Goal: Obtain resource: Download file/media

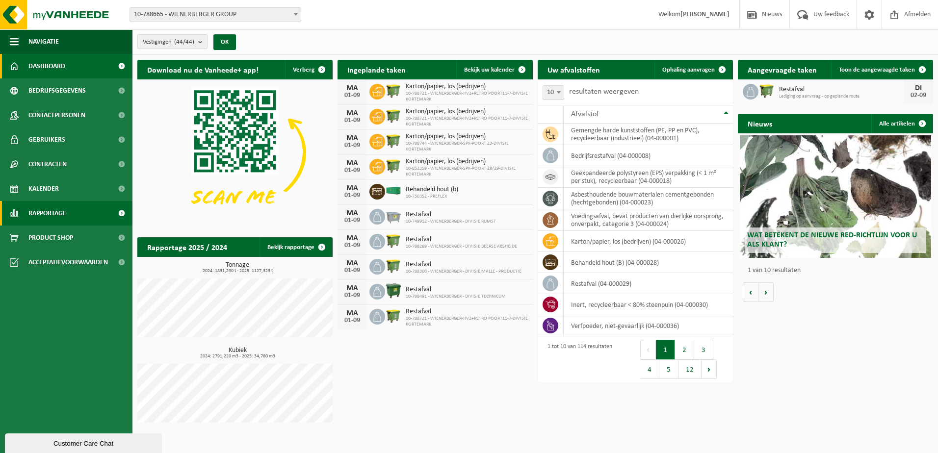
click at [77, 223] on link "Rapportage" at bounding box center [66, 213] width 132 height 25
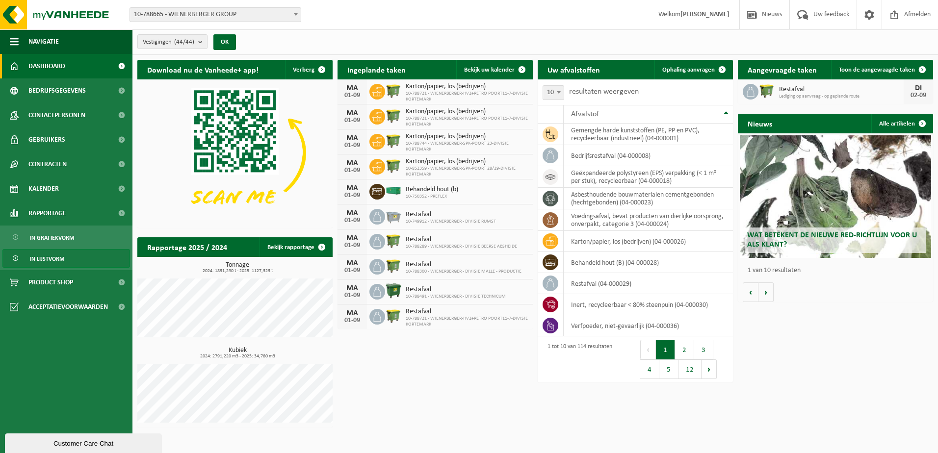
click at [58, 260] on span "In lijstvorm" at bounding box center [47, 259] width 34 height 19
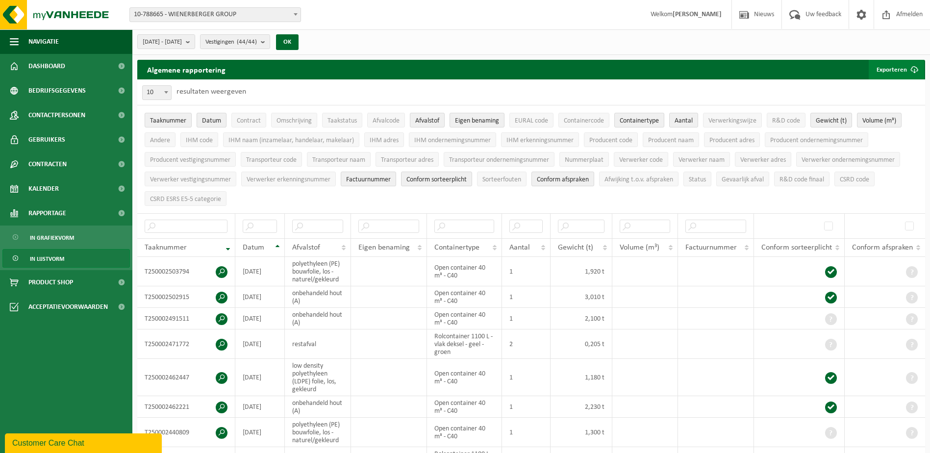
click at [891, 71] on button "Exporteren" at bounding box center [896, 70] width 55 height 20
click at [266, 51] on div "2025-04-01 - 2025-09-01 Huidige maand Vorige maand Laatste 6 maanden Huidig jaa…" at bounding box center [220, 41] width 177 height 21
click at [257, 43] on count "(44/44)" at bounding box center [247, 42] width 20 height 6
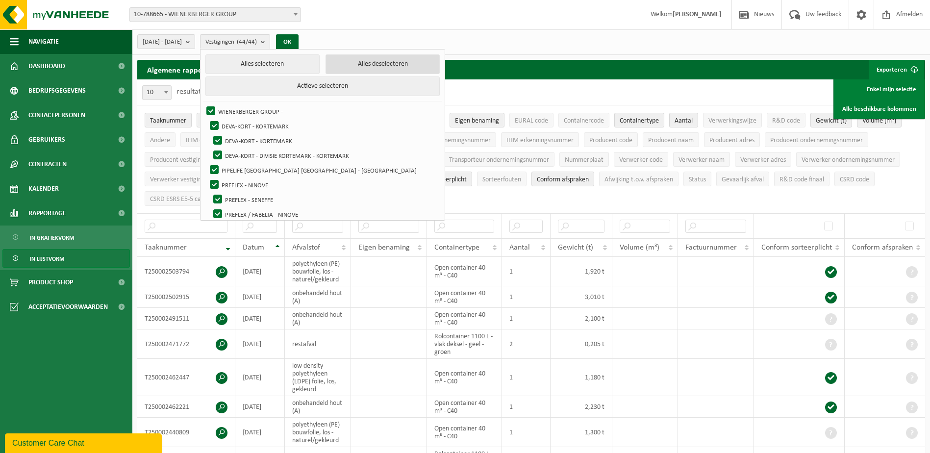
click at [403, 64] on button "Alles deselecteren" at bounding box center [383, 64] width 114 height 20
checkbox input "false"
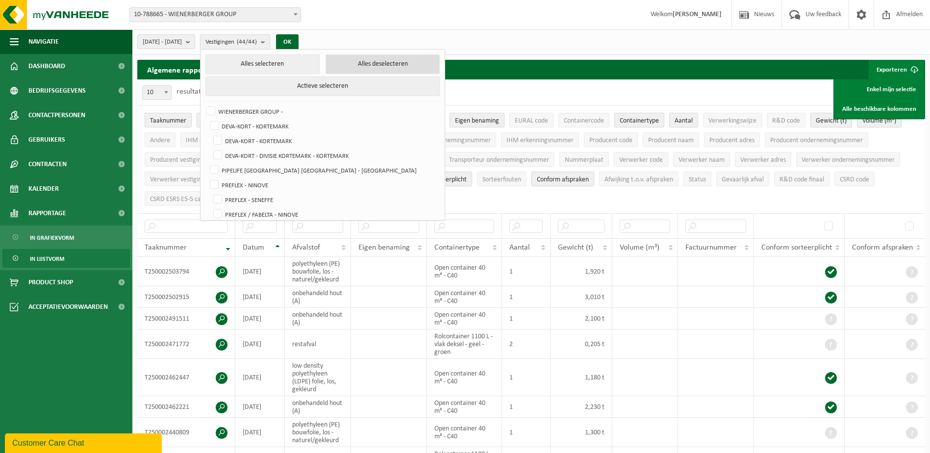
checkbox input "false"
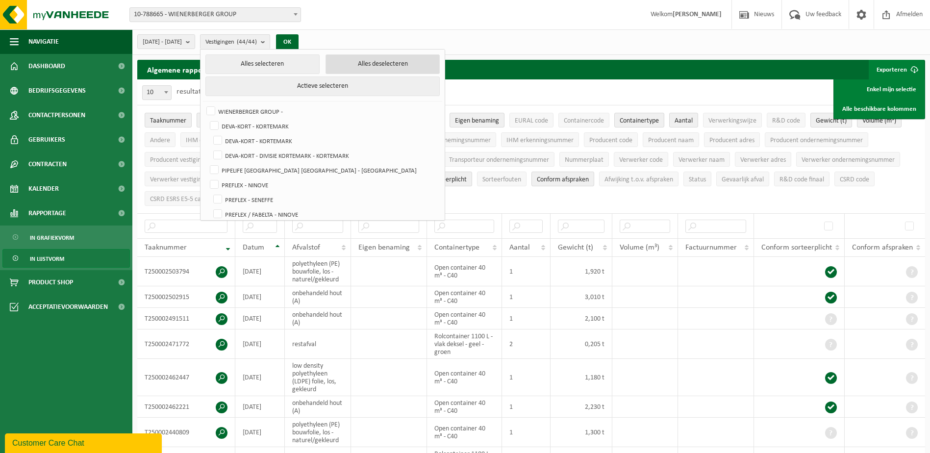
checkbox input "false"
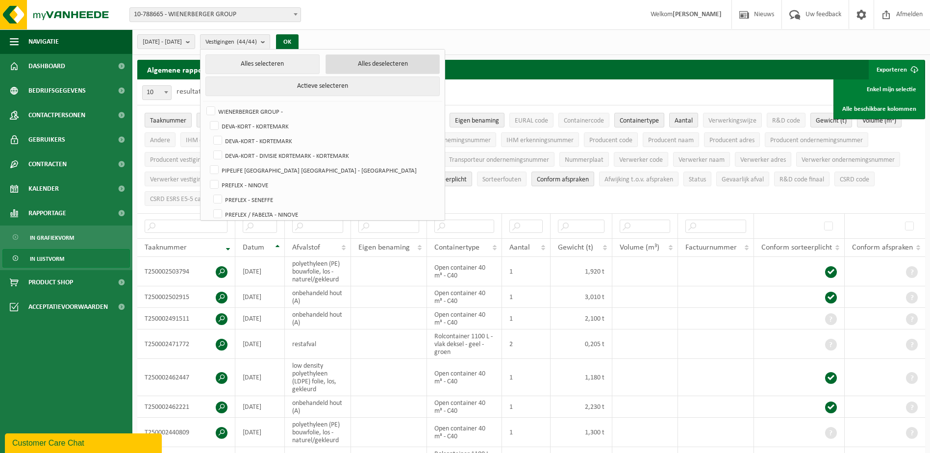
checkbox input "false"
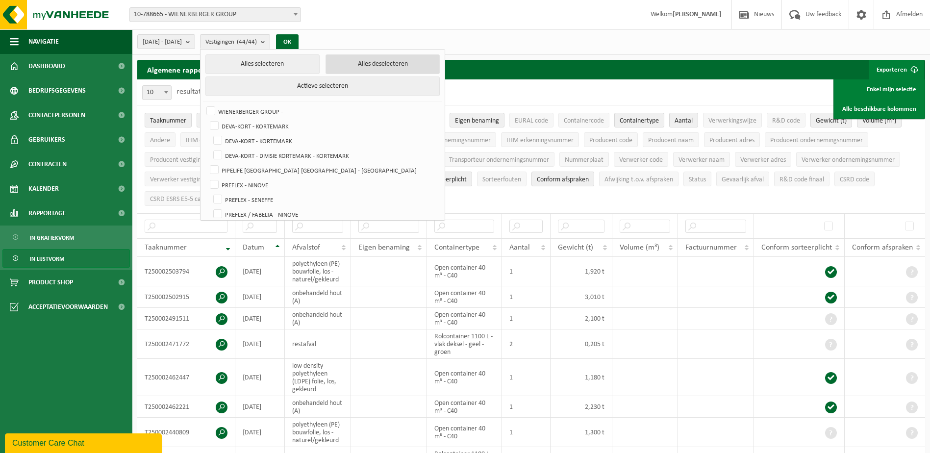
checkbox input "false"
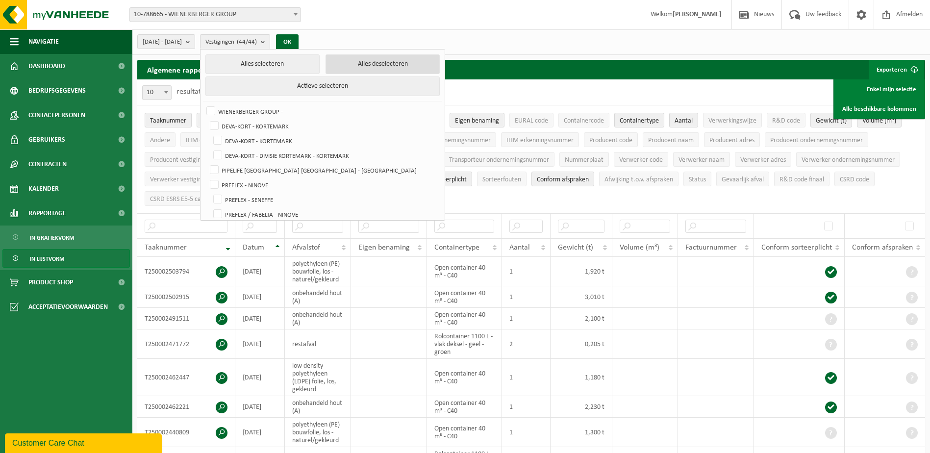
checkbox input "false"
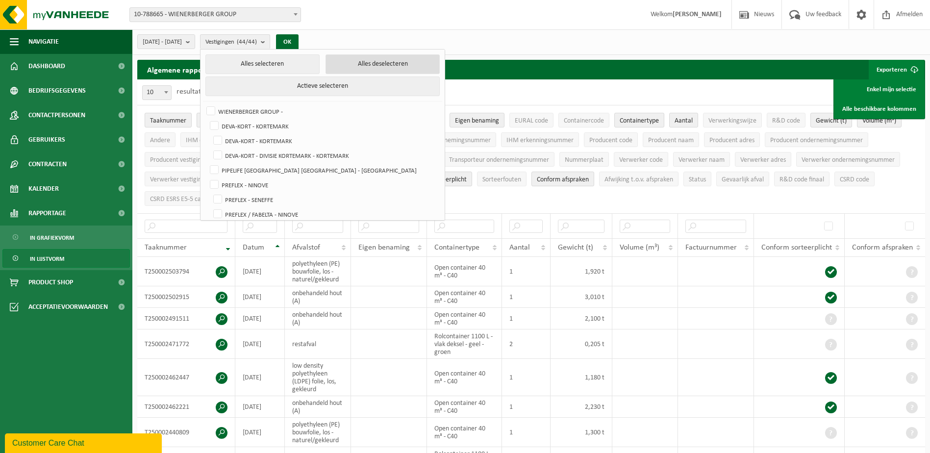
checkbox input "false"
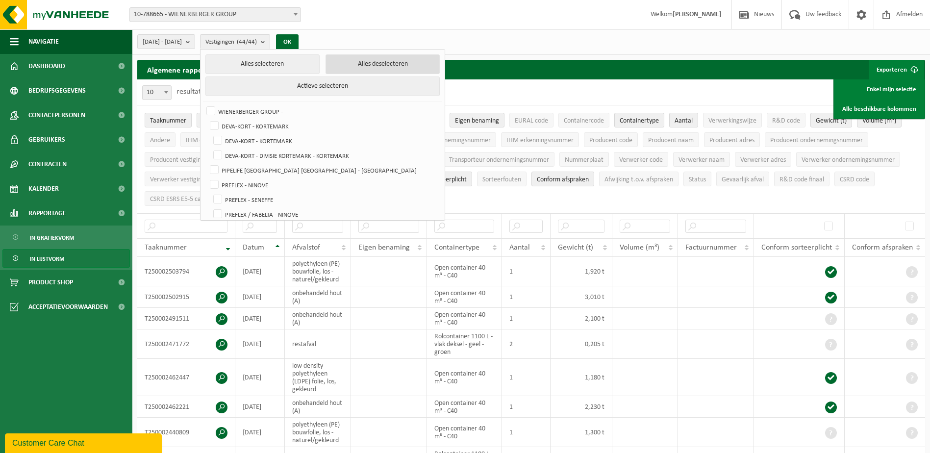
checkbox input "false"
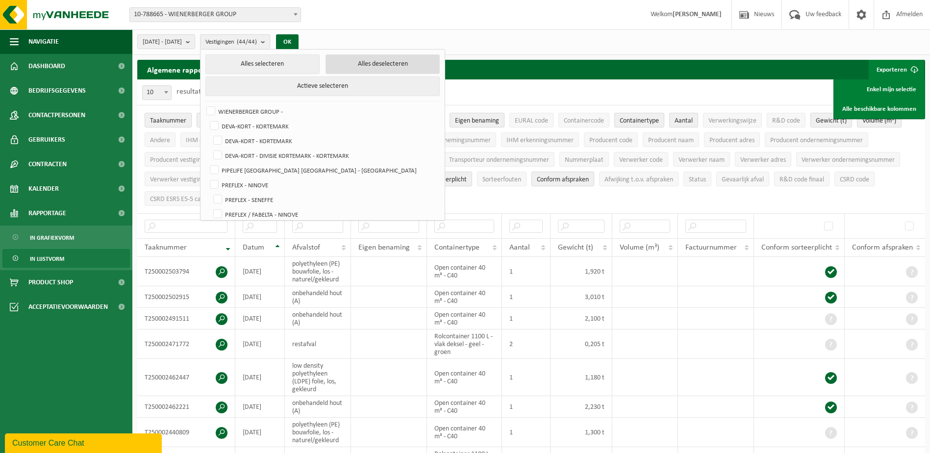
checkbox input "false"
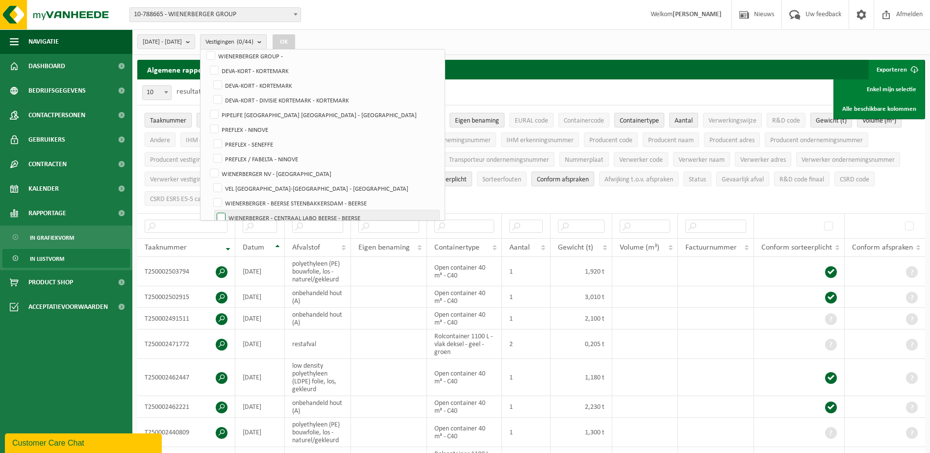
scroll to position [147, 0]
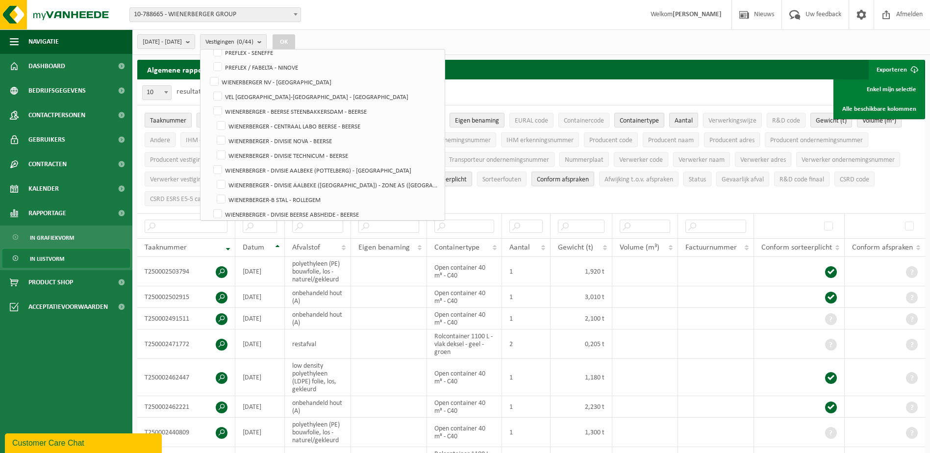
click at [291, 19] on span at bounding box center [296, 14] width 10 height 13
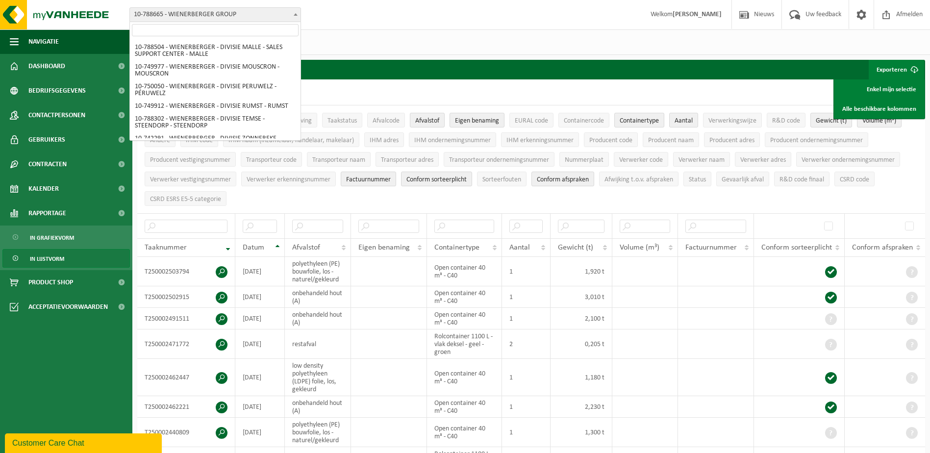
scroll to position [590, 0]
click at [386, 53] on div "2025-04-01 - 2025-09-01 Huidige maand Vorige maand Laatste 6 maanden Huidig jaa…" at bounding box center [531, 42] width 798 height 26
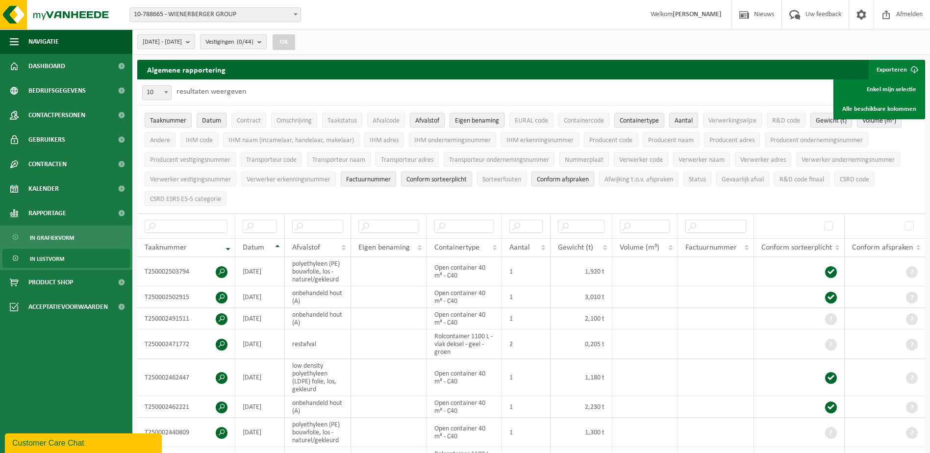
click at [182, 42] on span "2025-04-01 - 2025-09-01" at bounding box center [162, 42] width 39 height 15
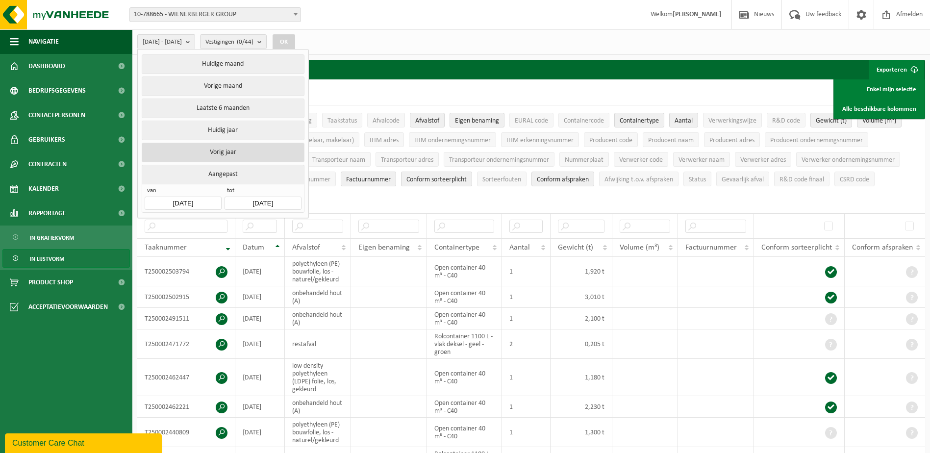
click at [241, 149] on button "Vorig jaar" at bounding box center [223, 153] width 162 height 20
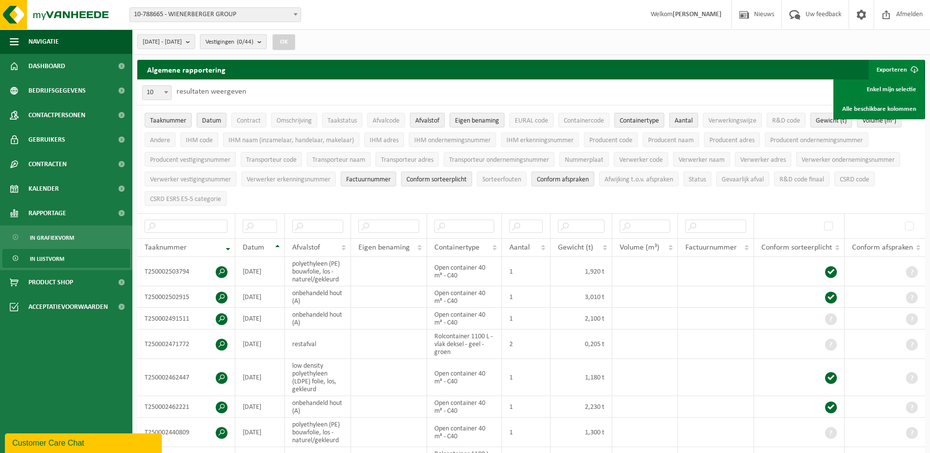
click at [254, 45] on count "(0/44)" at bounding box center [245, 42] width 17 height 6
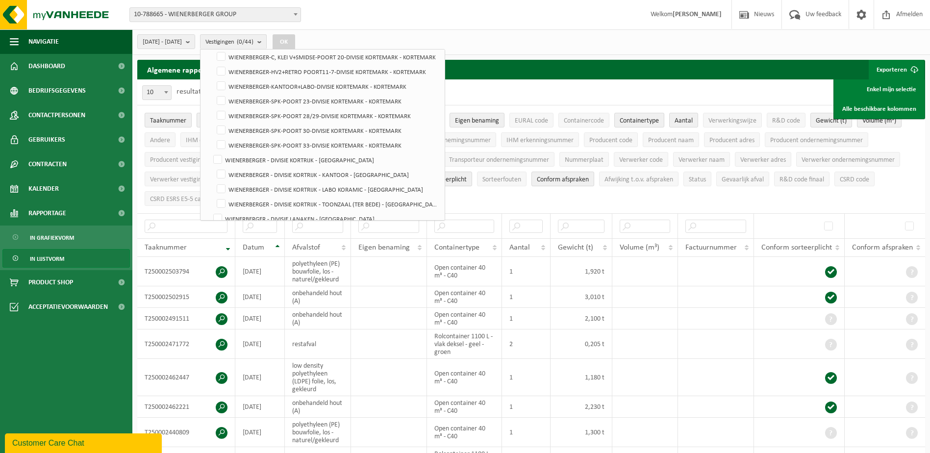
scroll to position [379, 0]
click at [246, 145] on label "WIENERBERGER-SPK-POORT 33-DIVISIE KORTEMARK - KORTEMARK" at bounding box center [327, 144] width 225 height 15
click at [213, 137] on input "WIENERBERGER-SPK-POORT 33-DIVISIE KORTEMARK - KORTEMARK" at bounding box center [213, 137] width 0 height 0
click at [295, 41] on button "OK" at bounding box center [284, 42] width 23 height 16
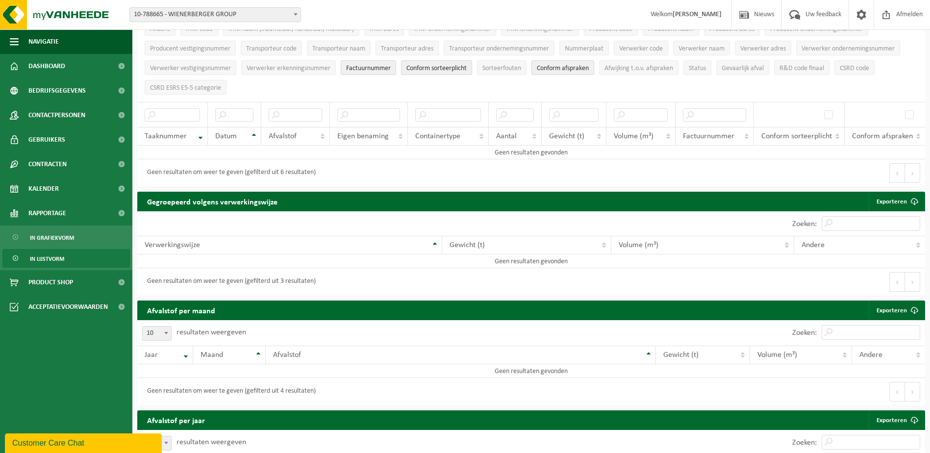
scroll to position [0, 0]
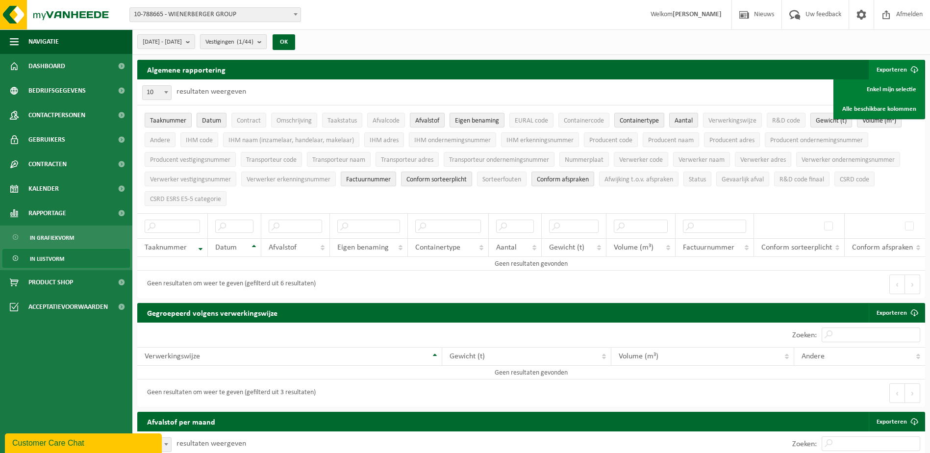
click at [254, 43] on count "(1/44)" at bounding box center [245, 42] width 17 height 6
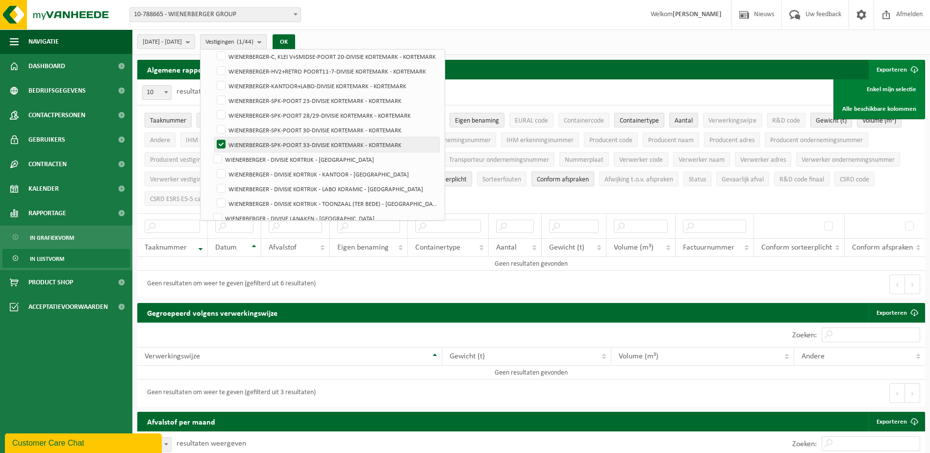
click at [247, 142] on label "WIENERBERGER-SPK-POORT 33-DIVISIE KORTEMARK - KORTEMARK" at bounding box center [327, 144] width 225 height 15
click at [213, 137] on input "WIENERBERGER-SPK-POORT 33-DIVISIE KORTEMARK - KORTEMARK" at bounding box center [213, 137] width 0 height 0
checkbox input "false"
click at [244, 130] on label "WIENERBERGER-SPK-POORT 30-DIVISIE KORTEMARK - KORTEMARK" at bounding box center [327, 130] width 225 height 15
click at [213, 123] on input "WIENERBERGER-SPK-POORT 30-DIVISIE KORTEMARK - KORTEMARK" at bounding box center [213, 122] width 0 height 0
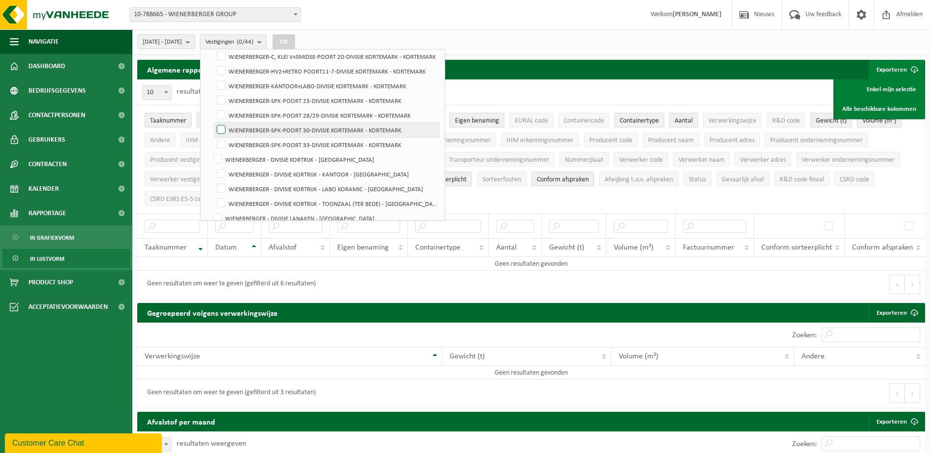
checkbox input "true"
click at [295, 38] on button "OK" at bounding box center [284, 42] width 23 height 16
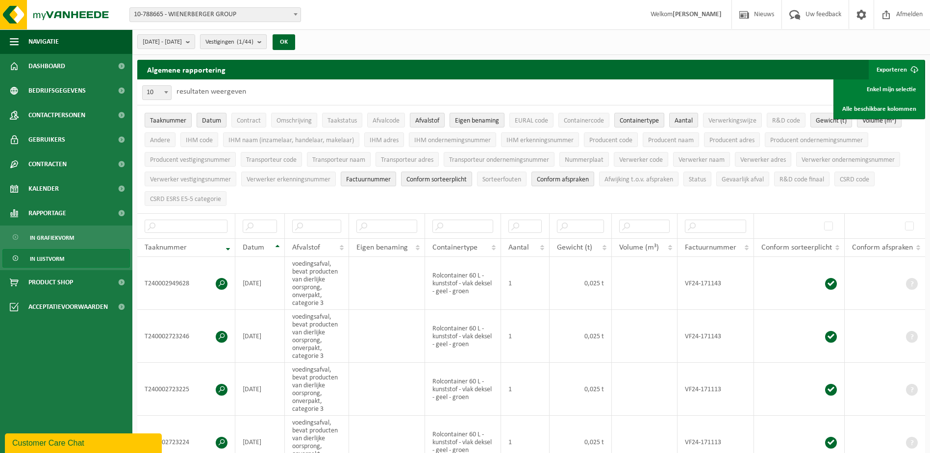
click at [254, 43] on count "(1/44)" at bounding box center [245, 42] width 17 height 6
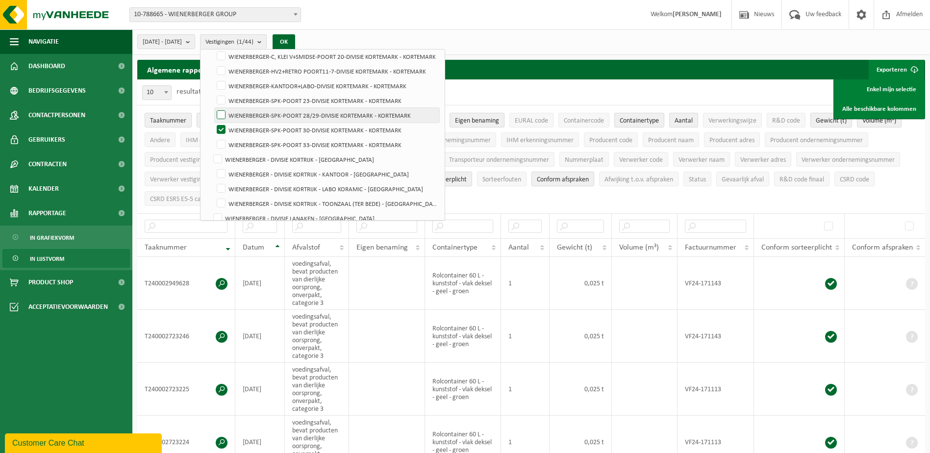
click at [270, 119] on label "WIENERBERGER-SPK-POORT 28/29-DIVISIE KORTEMARK - KORTEMARK" at bounding box center [327, 115] width 225 height 15
click at [213, 108] on input "WIENERBERGER-SPK-POORT 28/29-DIVISIE KORTEMARK - KORTEMARK" at bounding box center [213, 107] width 0 height 0
checkbox input "true"
click at [251, 127] on label "WIENERBERGER-SPK-POORT 30-DIVISIE KORTEMARK - KORTEMARK" at bounding box center [327, 130] width 225 height 15
click at [213, 123] on input "WIENERBERGER-SPK-POORT 30-DIVISIE KORTEMARK - KORTEMARK" at bounding box center [213, 122] width 0 height 0
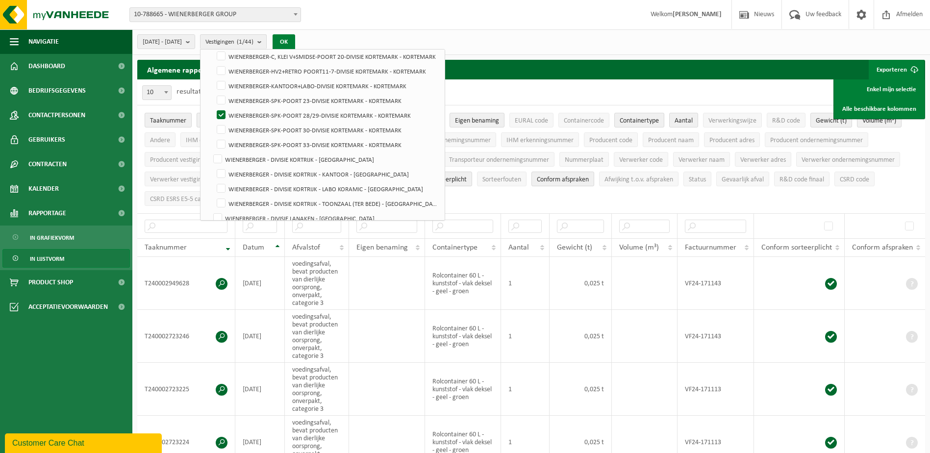
click at [295, 42] on button "OK" at bounding box center [284, 42] width 23 height 16
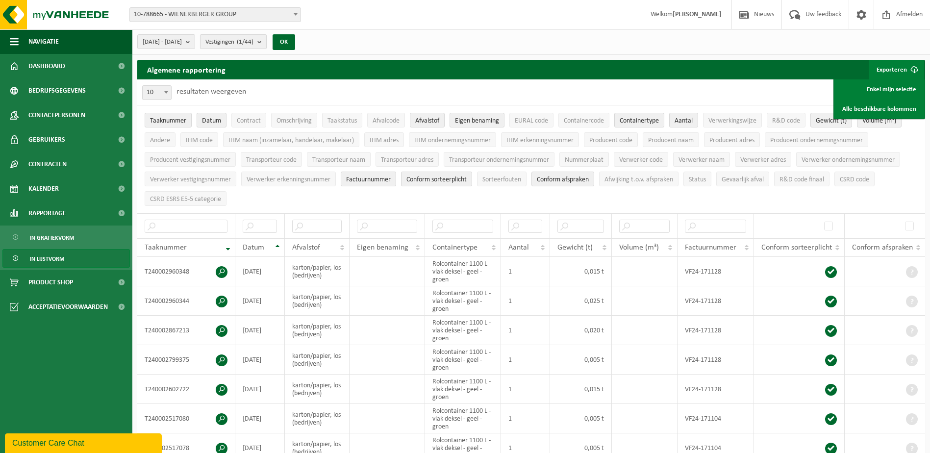
click at [254, 44] on count "(1/44)" at bounding box center [245, 42] width 17 height 6
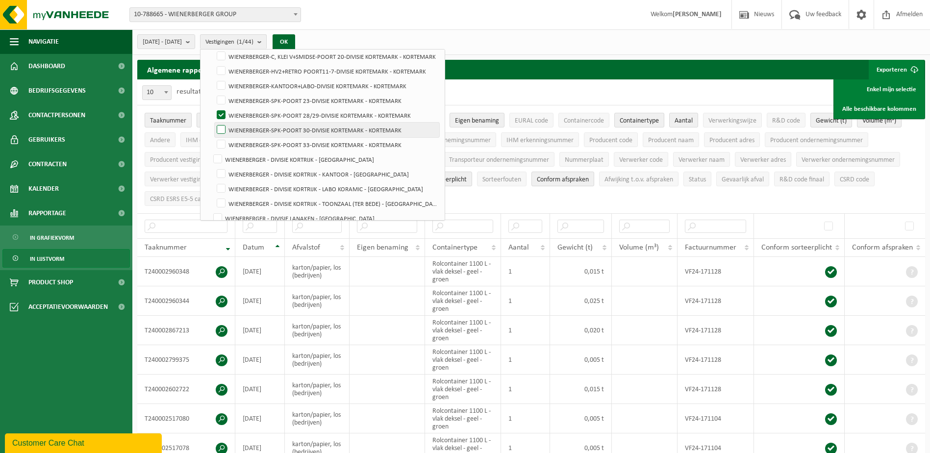
click at [245, 128] on label "WIENERBERGER-SPK-POORT 30-DIVISIE KORTEMARK - KORTEMARK" at bounding box center [327, 130] width 225 height 15
click at [213, 123] on input "WIENERBERGER-SPK-POORT 30-DIVISIE KORTEMARK - KORTEMARK" at bounding box center [213, 122] width 0 height 0
checkbox input "true"
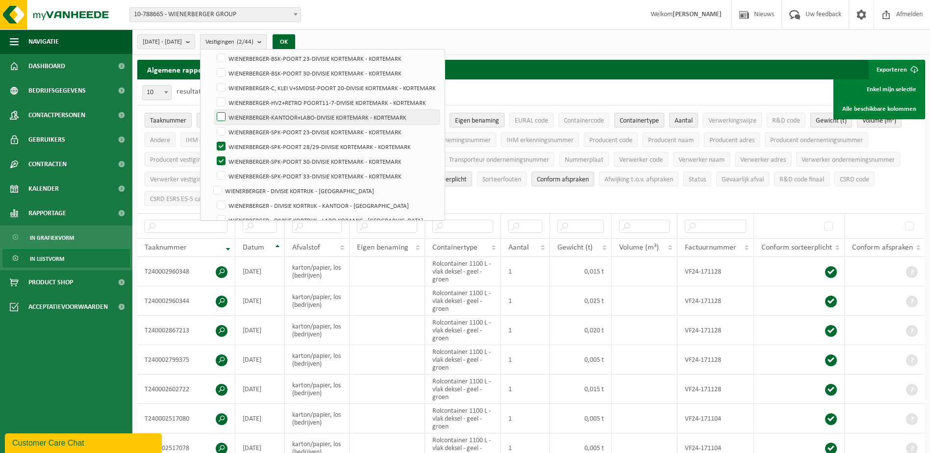
scroll to position [330, 0]
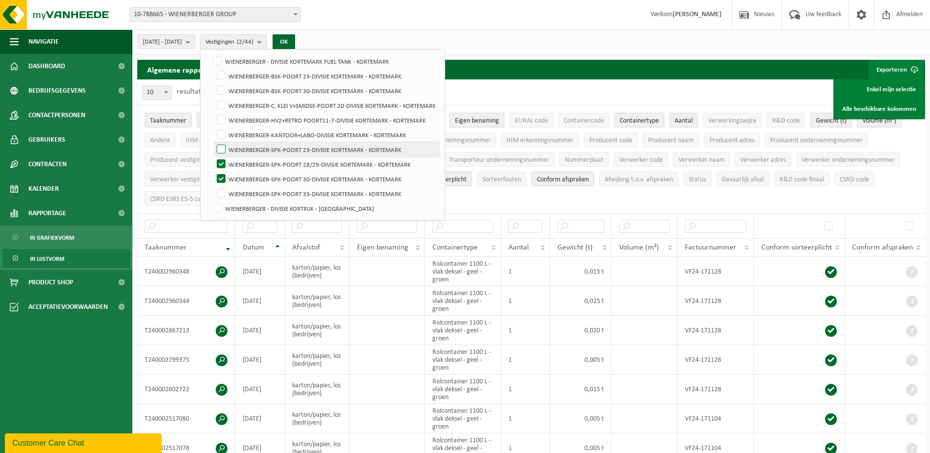
click at [240, 152] on label "WIENERBERGER-SPK-POORT 23-DIVISIE KORTEMARK - KORTEMARK" at bounding box center [327, 149] width 225 height 15
click at [213, 142] on input "WIENERBERGER-SPK-POORT 23-DIVISIE KORTEMARK - KORTEMARK" at bounding box center [213, 142] width 0 height 0
checkbox input "true"
click at [295, 41] on button "OK" at bounding box center [284, 42] width 23 height 16
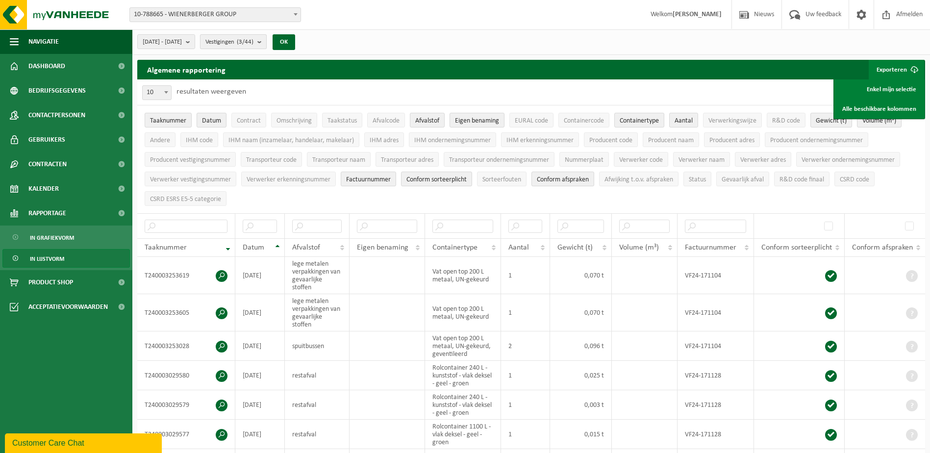
click at [254, 42] on span "Vestigingen (3/44)" at bounding box center [229, 42] width 48 height 15
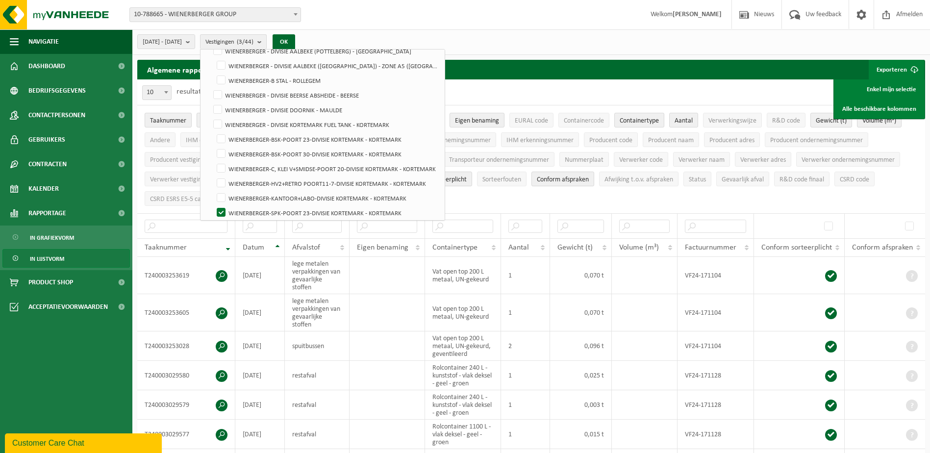
scroll to position [264, 0]
click at [245, 142] on label "WIENERBERGER-BSK-POORT 23-DIVISIE KORTEMARK - KORTEMARK" at bounding box center [327, 141] width 225 height 15
click at [213, 134] on input "WIENERBERGER-BSK-POORT 23-DIVISIE KORTEMARK - KORTEMARK" at bounding box center [213, 133] width 0 height 0
checkbox input "true"
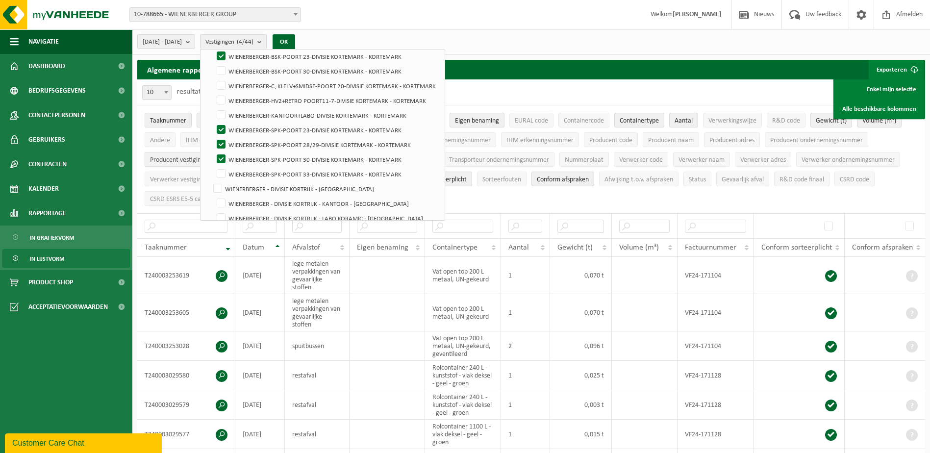
scroll to position [362, 0]
click at [243, 117] on label "WIENERBERGER-SPK-POORT 23-DIVISIE KORTEMARK - KORTEMARK" at bounding box center [327, 116] width 225 height 15
click at [213, 109] on input "WIENERBERGER-SPK-POORT 23-DIVISIE KORTEMARK - KORTEMARK" at bounding box center [213, 109] width 0 height 0
checkbox input "false"
click at [246, 129] on label "WIENERBERGER-SPK-POORT 28/29-DIVISIE KORTEMARK - KORTEMARK" at bounding box center [327, 131] width 225 height 15
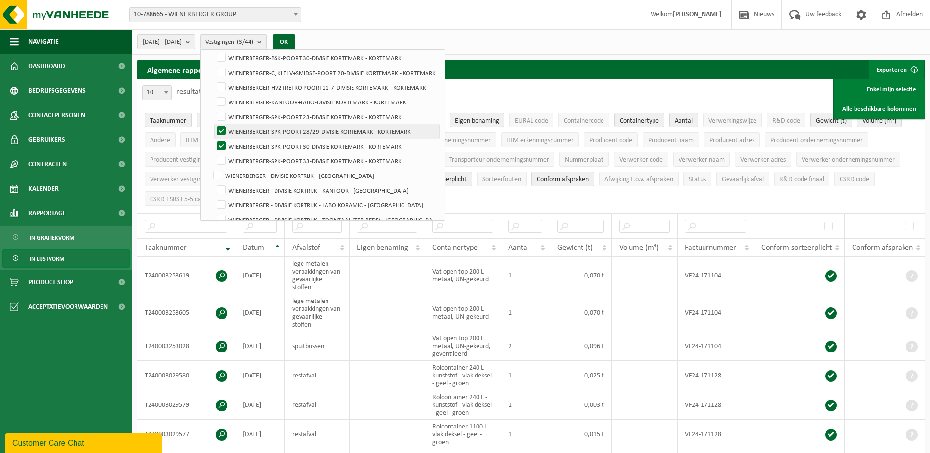
click at [213, 124] on input "WIENERBERGER-SPK-POORT 28/29-DIVISIE KORTEMARK - KORTEMARK" at bounding box center [213, 124] width 0 height 0
checkbox input "false"
click at [244, 147] on label "WIENERBERGER-SPK-POORT 30-DIVISIE KORTEMARK - KORTEMARK" at bounding box center [327, 146] width 225 height 15
click at [213, 139] on input "WIENERBERGER-SPK-POORT 30-DIVISIE KORTEMARK - KORTEMARK" at bounding box center [213, 138] width 0 height 0
checkbox input "false"
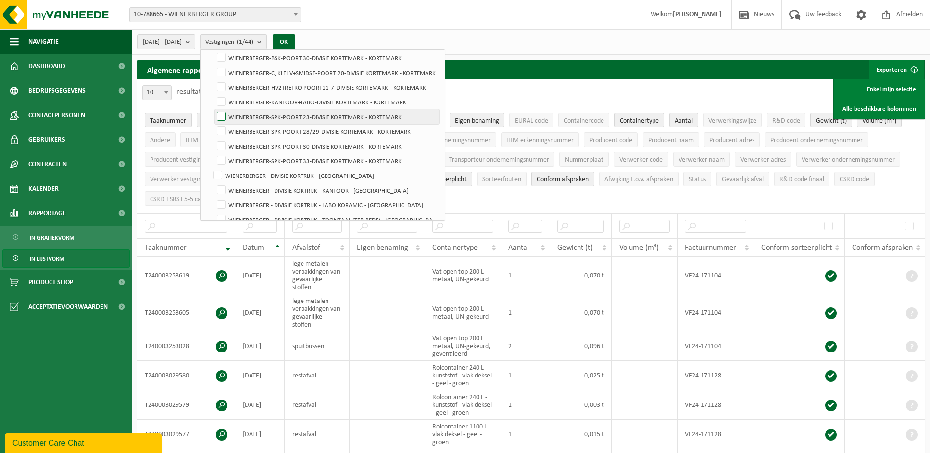
click at [246, 119] on label "WIENERBERGER-SPK-POORT 23-DIVISIE KORTEMARK - KORTEMARK" at bounding box center [327, 116] width 225 height 15
click at [213, 109] on input "WIENERBERGER-SPK-POORT 23-DIVISIE KORTEMARK - KORTEMARK" at bounding box center [213, 109] width 0 height 0
checkbox input "true"
click at [247, 129] on label "WIENERBERGER-SPK-POORT 28/29-DIVISIE KORTEMARK - KORTEMARK" at bounding box center [327, 131] width 225 height 15
click at [213, 124] on input "WIENERBERGER-SPK-POORT 28/29-DIVISIE KORTEMARK - KORTEMARK" at bounding box center [213, 124] width 0 height 0
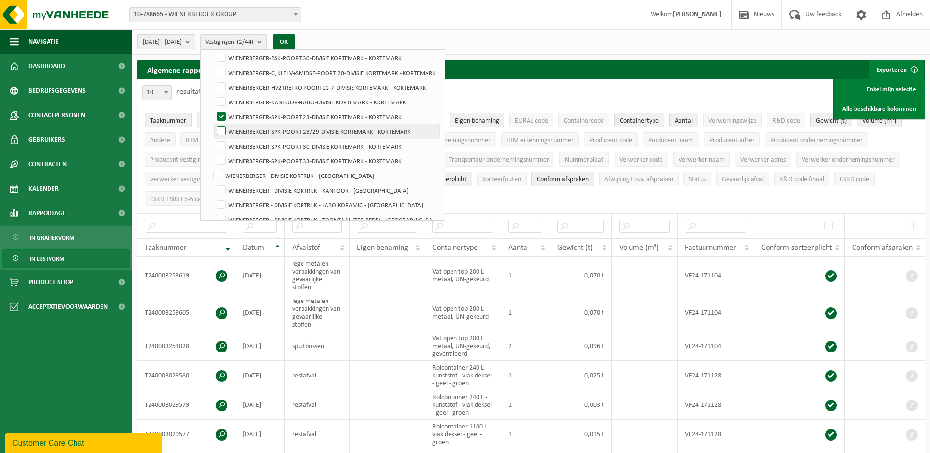
checkbox input "true"
click at [246, 145] on label "WIENERBERGER-SPK-POORT 30-DIVISIE KORTEMARK - KORTEMARK" at bounding box center [327, 146] width 225 height 15
click at [213, 139] on input "WIENERBERGER-SPK-POORT 30-DIVISIE KORTEMARK - KORTEMARK" at bounding box center [213, 138] width 0 height 0
checkbox input "true"
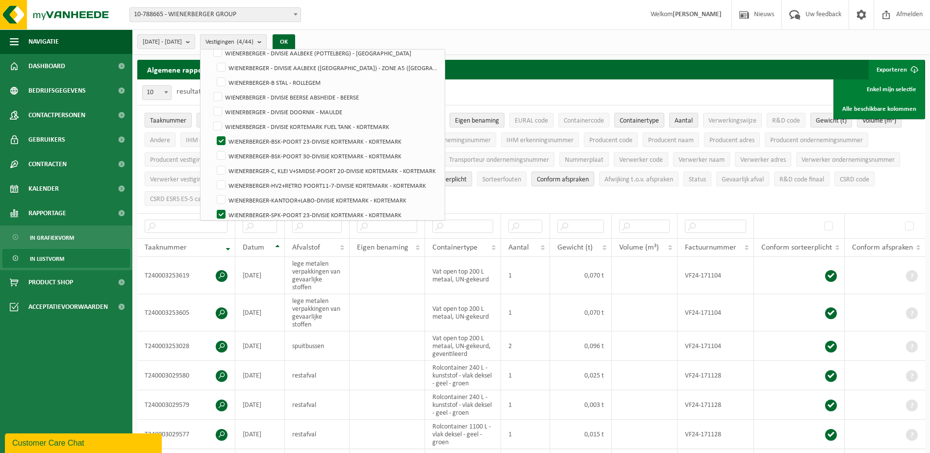
scroll to position [266, 0]
click at [245, 158] on label "WIENERBERGER-BSK-POORT 30-DIVISIE KORTEMARK - KORTEMARK" at bounding box center [327, 154] width 225 height 15
click at [213, 147] on input "WIENERBERGER-BSK-POORT 30-DIVISIE KORTEMARK - KORTEMARK" at bounding box center [213, 146] width 0 height 0
checkbox input "true"
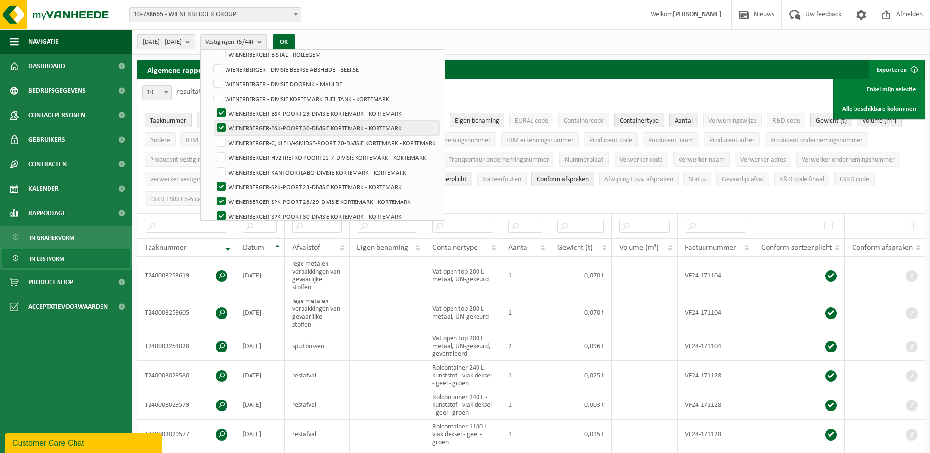
scroll to position [315, 0]
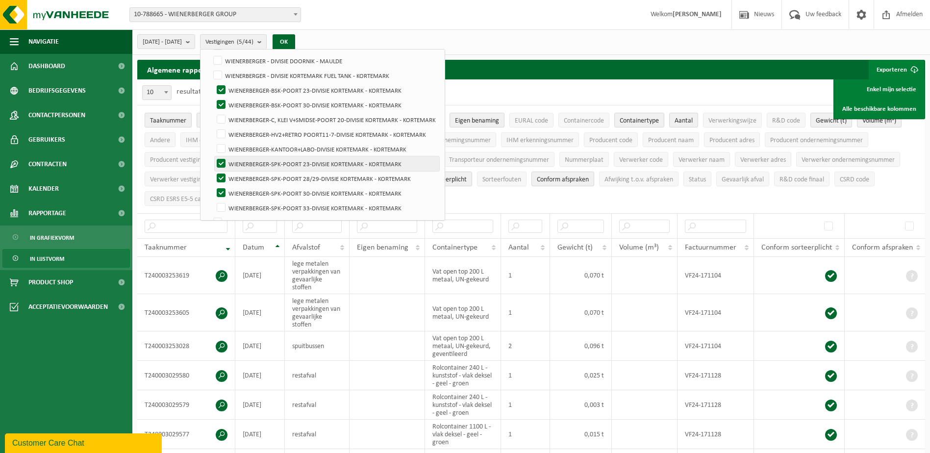
click at [245, 165] on label "WIENERBERGER-SPK-POORT 23-DIVISIE KORTEMARK - KORTEMARK" at bounding box center [327, 163] width 225 height 15
click at [213, 156] on input "WIENERBERGER-SPK-POORT 23-DIVISIE KORTEMARK - KORTEMARK" at bounding box center [213, 156] width 0 height 0
checkbox input "false"
drag, startPoint x: 246, startPoint y: 176, endPoint x: 248, endPoint y: 189, distance: 12.8
click at [246, 181] on label "WIENERBERGER-SPK-POORT 28/29-DIVISIE KORTEMARK - KORTEMARK" at bounding box center [327, 178] width 225 height 15
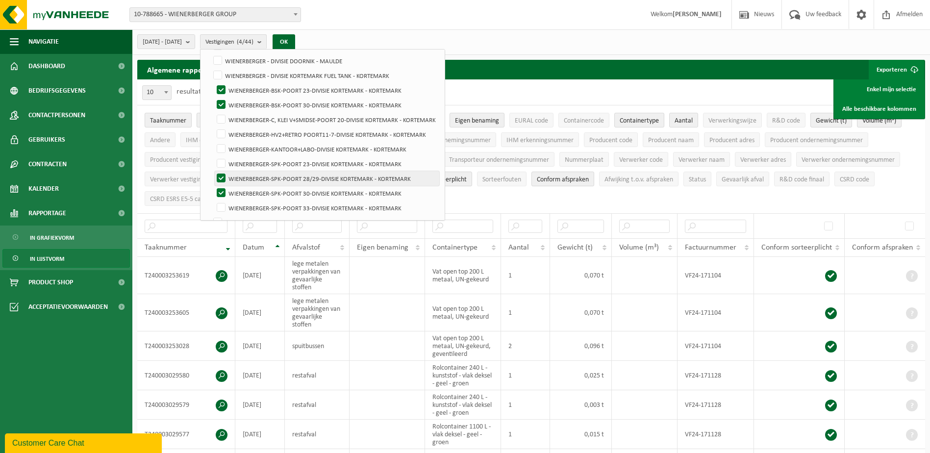
click at [213, 171] on input "WIENERBERGER-SPK-POORT 28/29-DIVISIE KORTEMARK - KORTEMARK" at bounding box center [213, 171] width 0 height 0
checkbox input "false"
click at [248, 189] on label "WIENERBERGER-SPK-POORT 30-DIVISIE KORTEMARK - KORTEMARK" at bounding box center [327, 193] width 225 height 15
click at [213, 186] on input "WIENERBERGER-SPK-POORT 30-DIVISIE KORTEMARK - KORTEMARK" at bounding box center [213, 185] width 0 height 0
checkbox input "false"
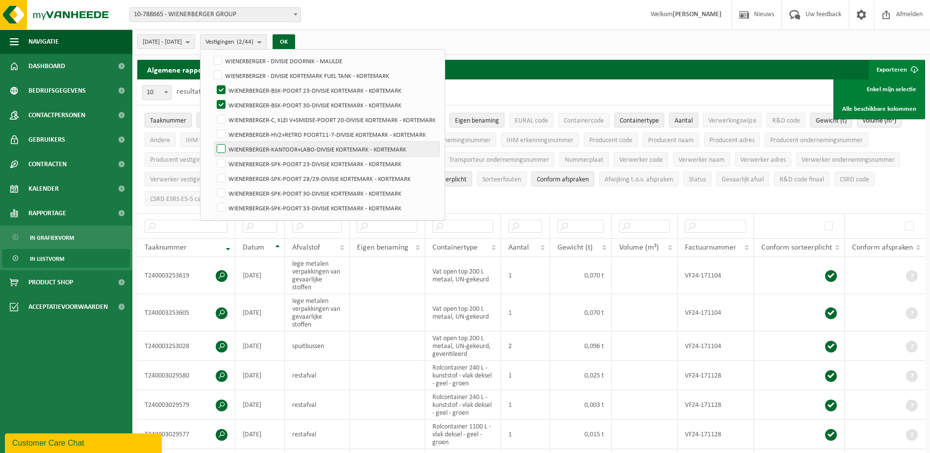
scroll to position [266, 0]
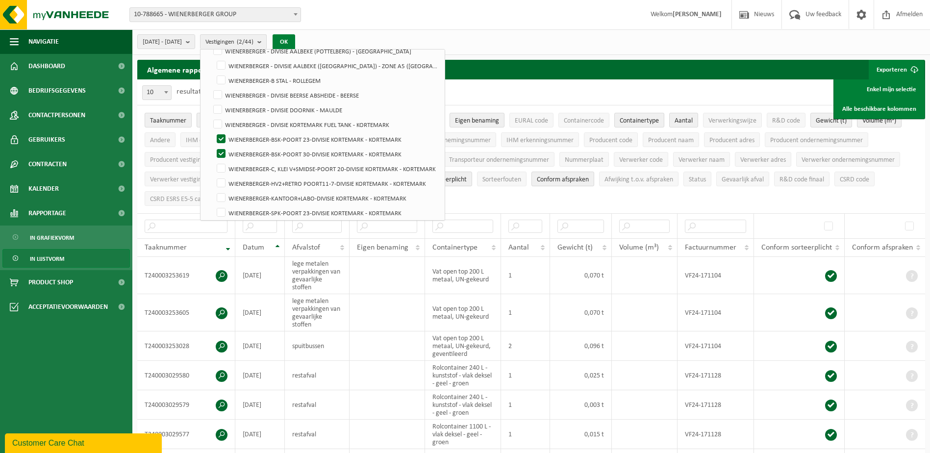
click at [295, 42] on button "OK" at bounding box center [284, 42] width 23 height 16
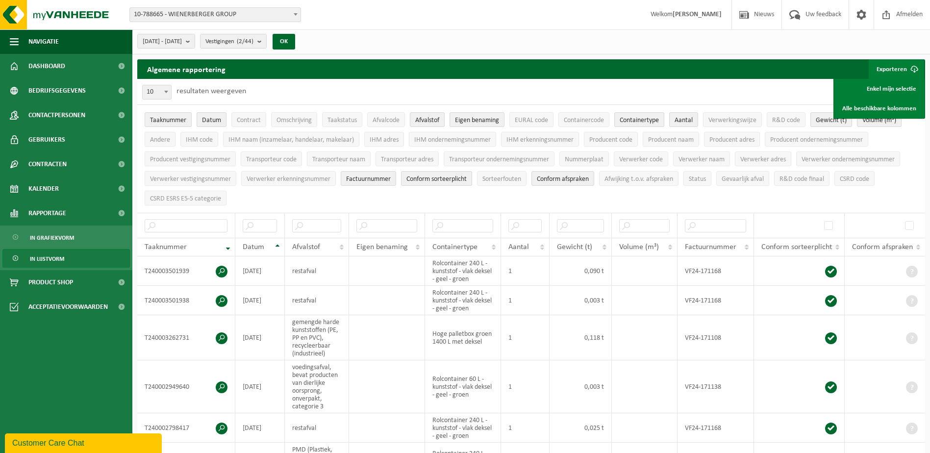
scroll to position [0, 0]
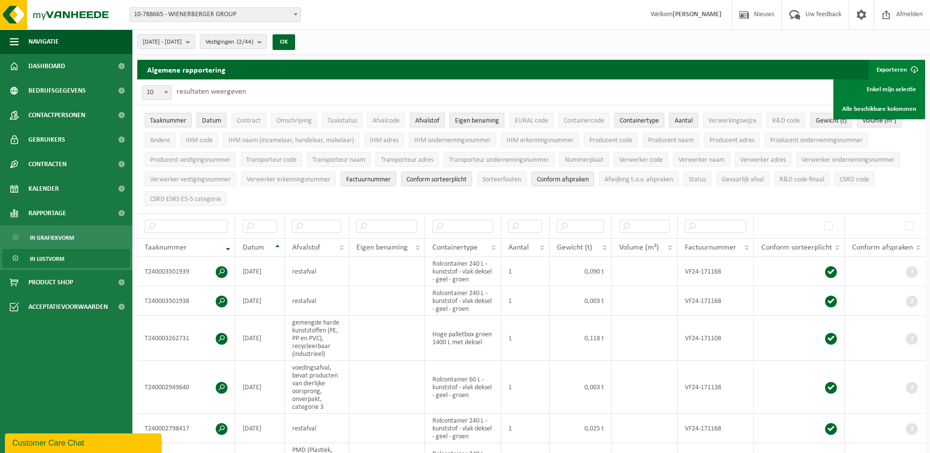
click at [272, 51] on div "2024-01-01 - 2024-12-31 Huidige maand Vorige maand Laatste 6 maanden Huidig jaa…" at bounding box center [219, 41] width 174 height 21
click at [254, 45] on count "(2/44)" at bounding box center [245, 42] width 17 height 6
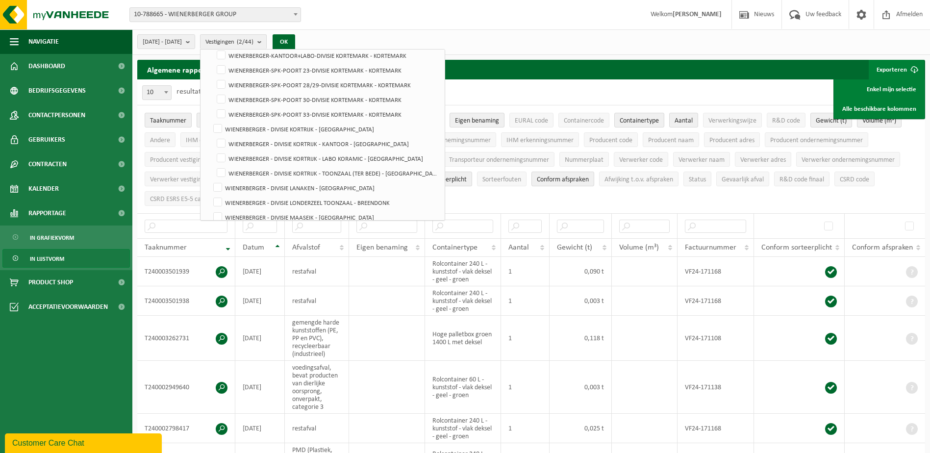
scroll to position [395, 0]
click at [651, 86] on div "10 25 50 100 10 resultaten weergeven" at bounding box center [531, 92] width 788 height 26
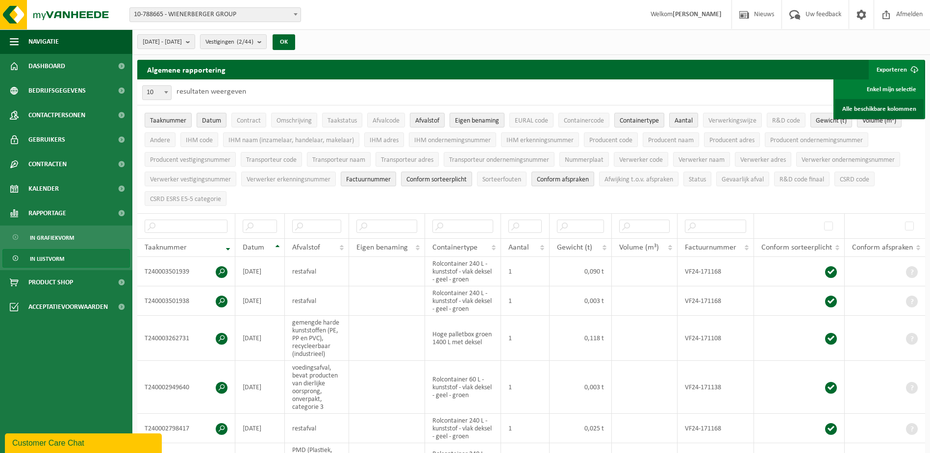
click at [889, 109] on link "Alle beschikbare kolommen" at bounding box center [879, 109] width 89 height 20
click at [535, 61] on div "Algemene rapportering Exporteren Enkel mijn selectie Alle beschikbare kolommen" at bounding box center [531, 70] width 788 height 20
click at [254, 42] on span "Vestigingen (2/44)" at bounding box center [229, 42] width 48 height 15
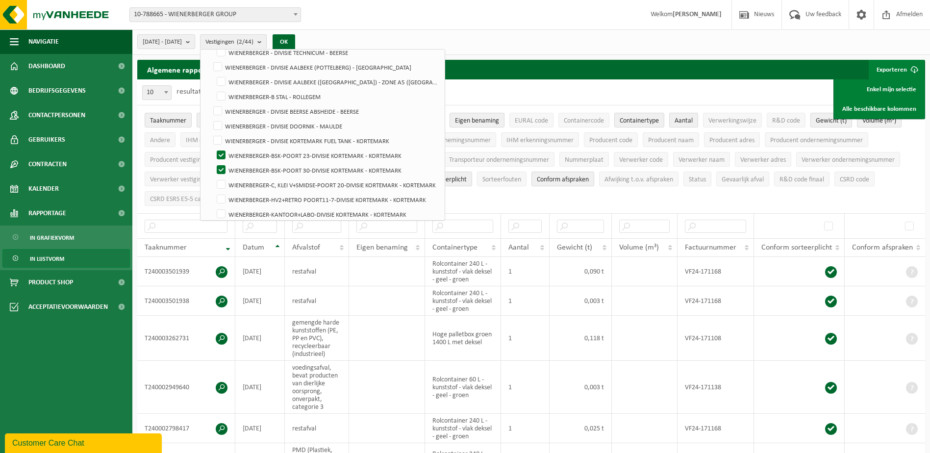
scroll to position [259, 0]
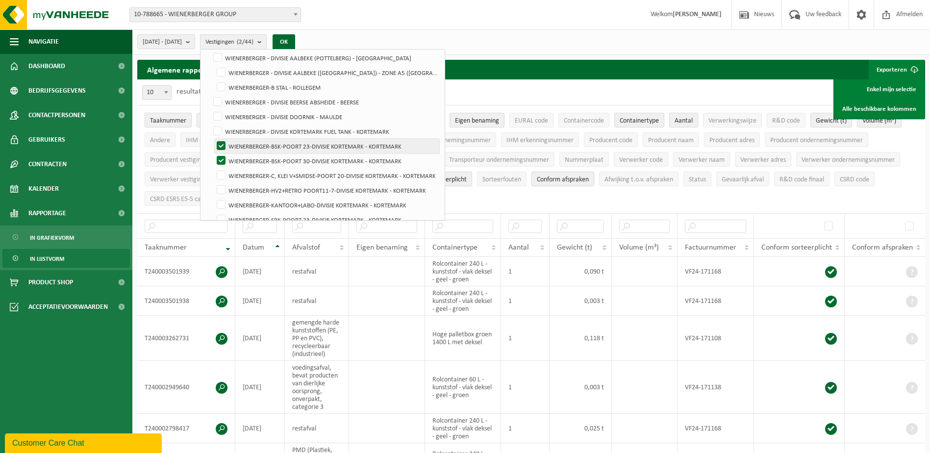
click at [247, 145] on label "WIENERBERGER-BSK-POORT 23-DIVISIE KORTEMARK - KORTEMARK" at bounding box center [327, 146] width 225 height 15
click at [213, 139] on input "WIENERBERGER-BSK-POORT 23-DIVISIE KORTEMARK - KORTEMARK" at bounding box center [213, 138] width 0 height 0
checkbox input "false"
click at [246, 159] on label "WIENERBERGER-BSK-POORT 30-DIVISIE KORTEMARK - KORTEMARK" at bounding box center [327, 160] width 225 height 15
click at [213, 153] on input "WIENERBERGER-BSK-POORT 30-DIVISIE KORTEMARK - KORTEMARK" at bounding box center [213, 153] width 0 height 0
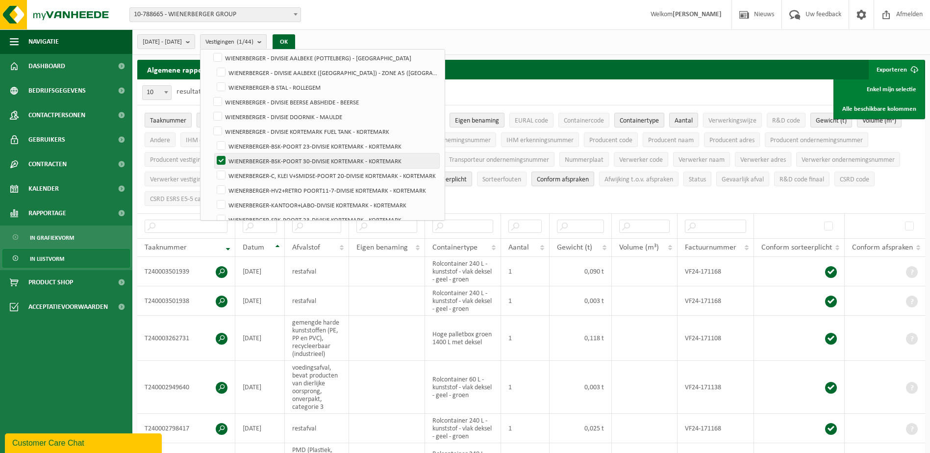
checkbox input "false"
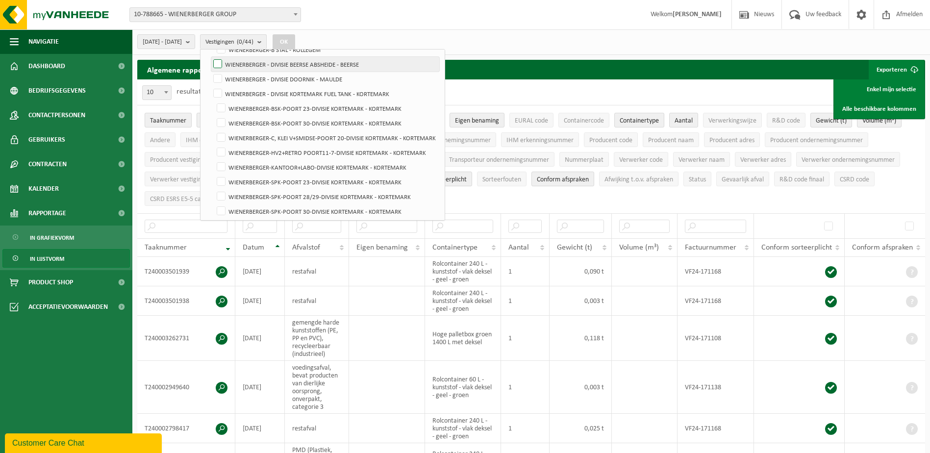
scroll to position [311, 0]
click at [235, 15] on span "10-788665 - WIENERBERGER GROUP" at bounding box center [215, 15] width 171 height 14
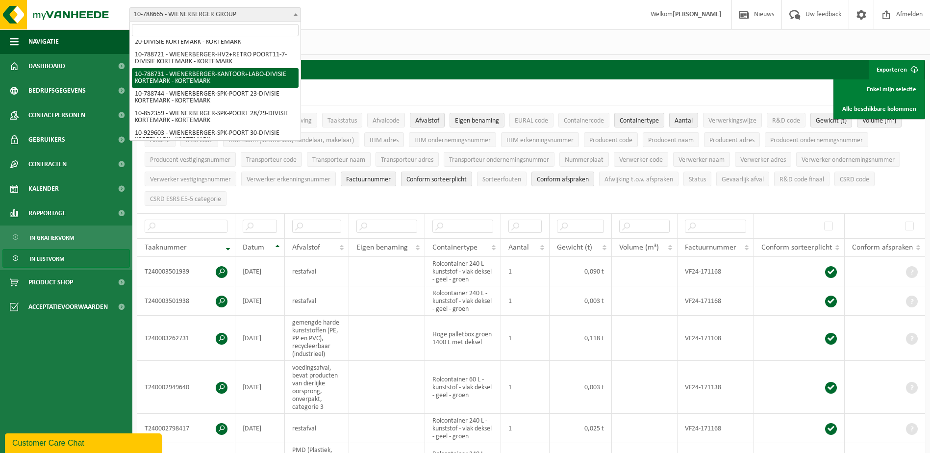
scroll to position [392, 0]
